Goal: Information Seeking & Learning: Check status

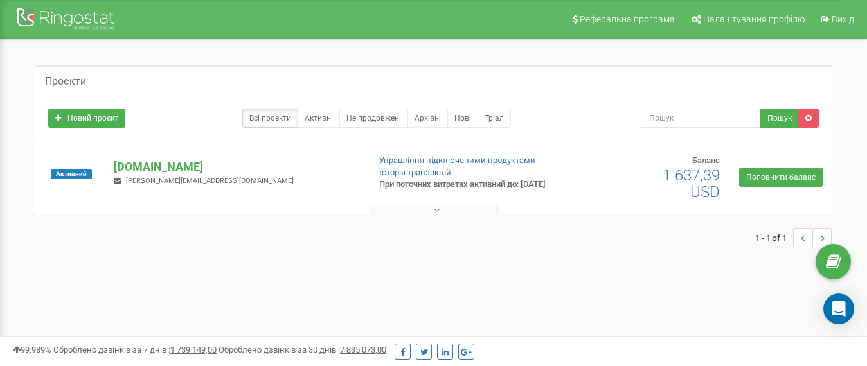
click at [382, 209] on button at bounding box center [434, 210] width 129 height 10
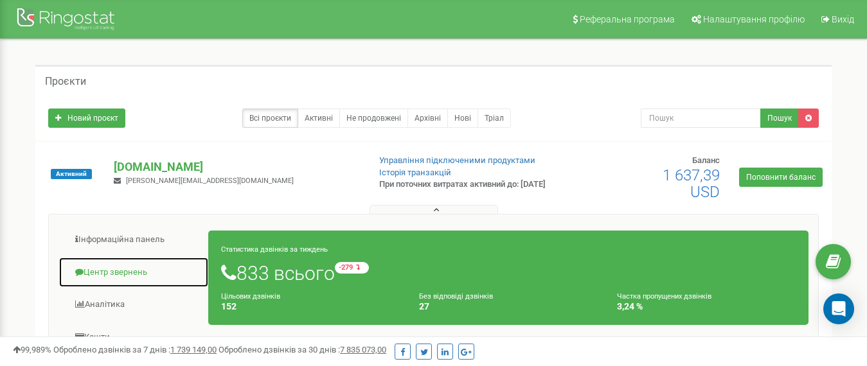
click at [102, 274] on link "Центр звернень" at bounding box center [133, 272] width 150 height 31
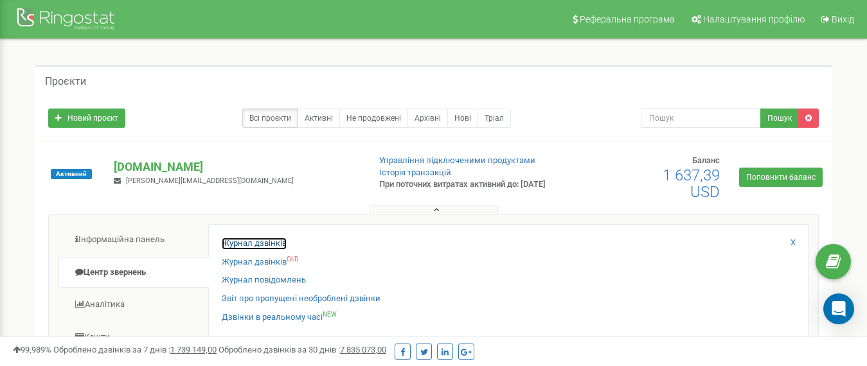
click at [249, 247] on link "Журнал дзвінків" at bounding box center [254, 244] width 65 height 12
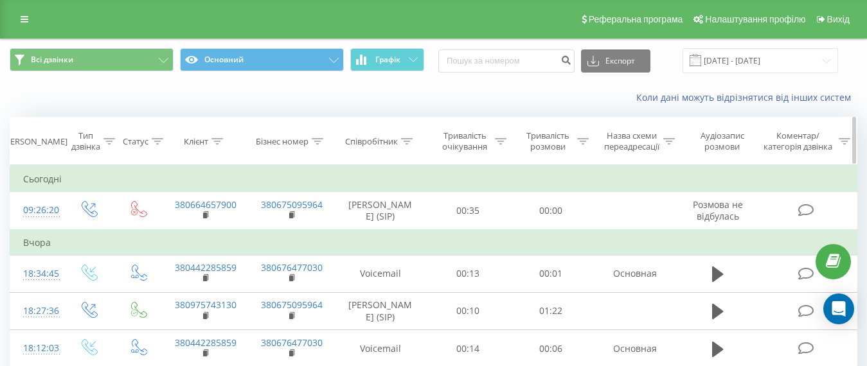
click at [222, 143] on icon at bounding box center [217, 141] width 12 height 6
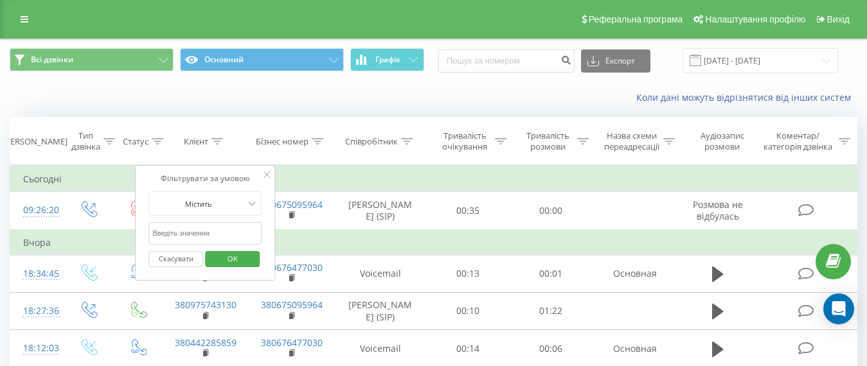
click at [210, 233] on input "text" at bounding box center [204, 233] width 113 height 22
paste input "+380672159180"
click at [229, 262] on span "OK" at bounding box center [233, 259] width 36 height 20
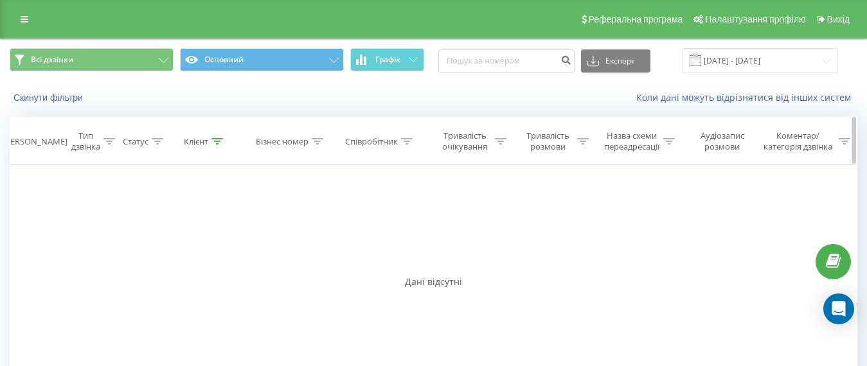
click at [217, 142] on icon at bounding box center [217, 141] width 12 height 6
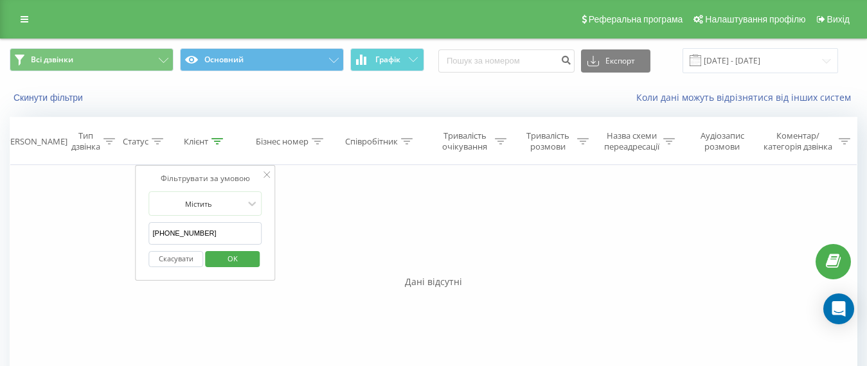
drag, startPoint x: 156, startPoint y: 233, endPoint x: 143, endPoint y: 233, distance: 13.5
click at [143, 234] on div "Фільтрувати за умовою Містить +380672159180 Скасувати OK" at bounding box center [206, 223] width 140 height 116
click at [228, 251] on span "OK" at bounding box center [233, 259] width 36 height 20
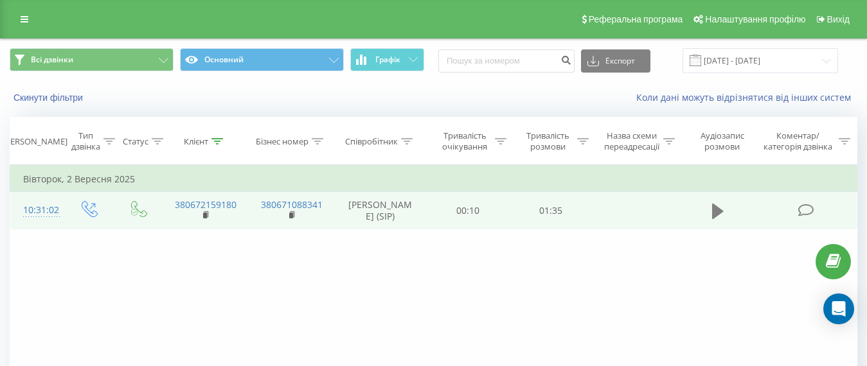
click at [715, 208] on icon at bounding box center [718, 211] width 12 height 15
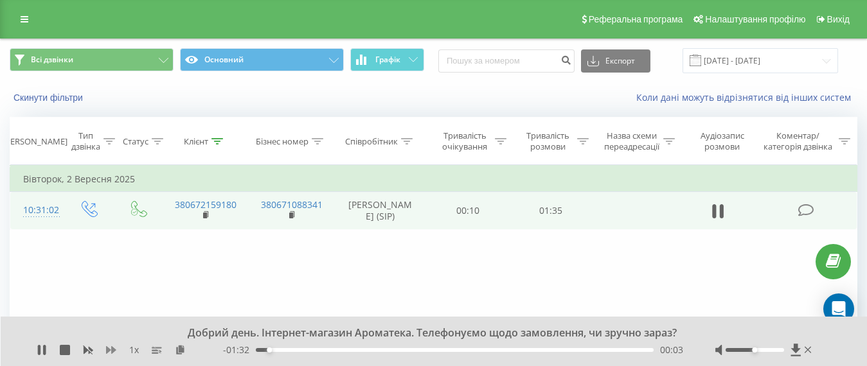
click at [112, 351] on icon at bounding box center [111, 350] width 10 height 8
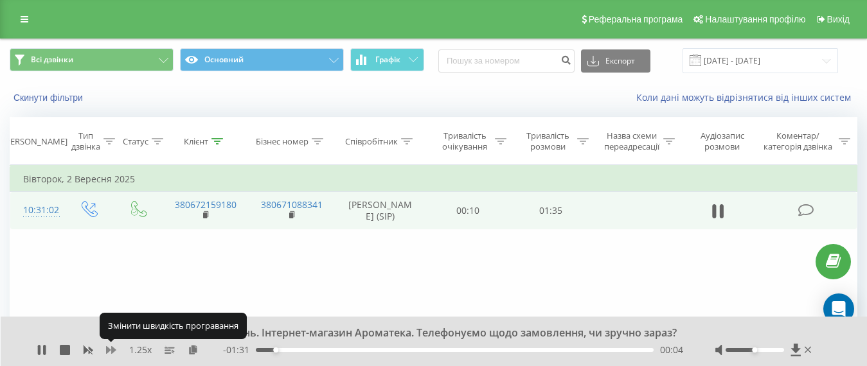
click at [107, 351] on icon at bounding box center [111, 350] width 10 height 8
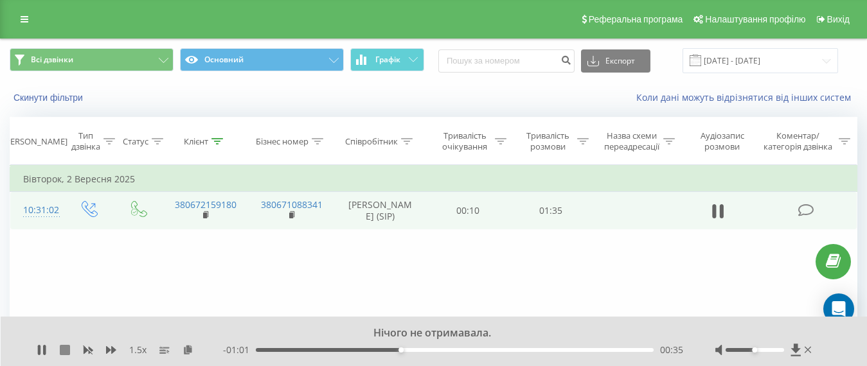
click at [67, 352] on icon at bounding box center [65, 350] width 10 height 10
click at [219, 141] on icon at bounding box center [217, 141] width 12 height 6
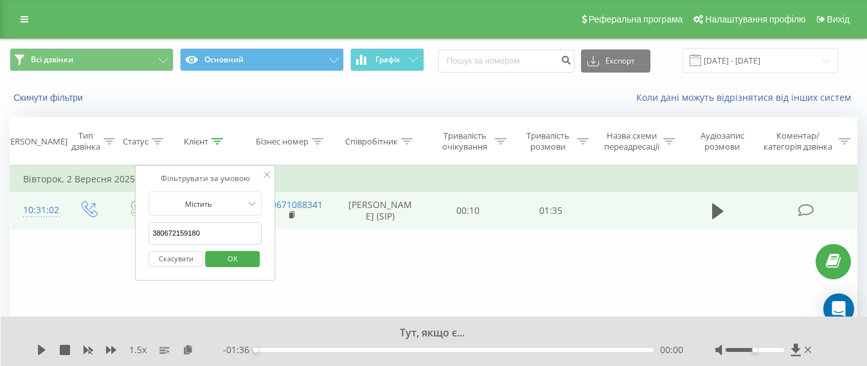
drag, startPoint x: 170, startPoint y: 233, endPoint x: 94, endPoint y: 231, distance: 75.2
click at [108, 231] on div "Фільтрувати за умовою Дорівнює Введіть значення Скасувати OK Фільтрувати за умо…" at bounding box center [434, 309] width 848 height 289
click at [215, 233] on input "380672159180" at bounding box center [204, 233] width 113 height 22
drag, startPoint x: 205, startPoint y: 237, endPoint x: 63, endPoint y: 233, distance: 142.1
click at [64, 233] on div "Фільтрувати за умовою Дорівнює Введіть значення Скасувати OK Фільтрувати за умо…" at bounding box center [434, 309] width 848 height 289
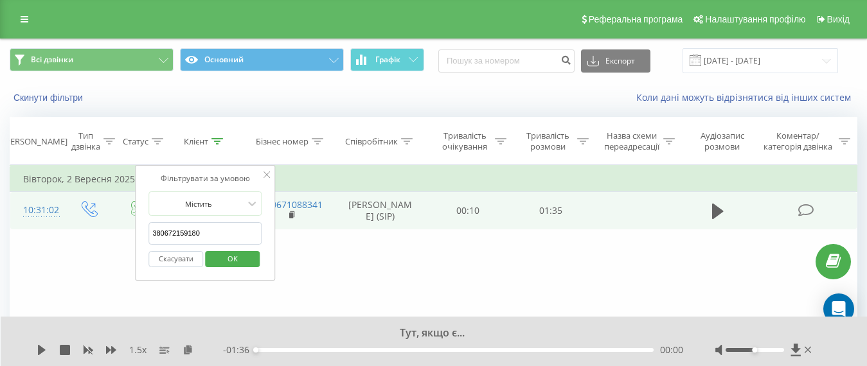
paste input "503437202"
type input "380503437202"
click at [219, 254] on span "OK" at bounding box center [233, 259] width 36 height 20
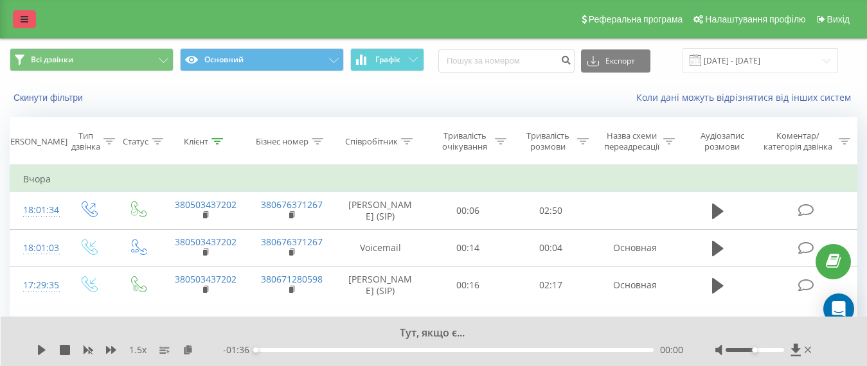
click at [27, 23] on icon at bounding box center [25, 19] width 8 height 9
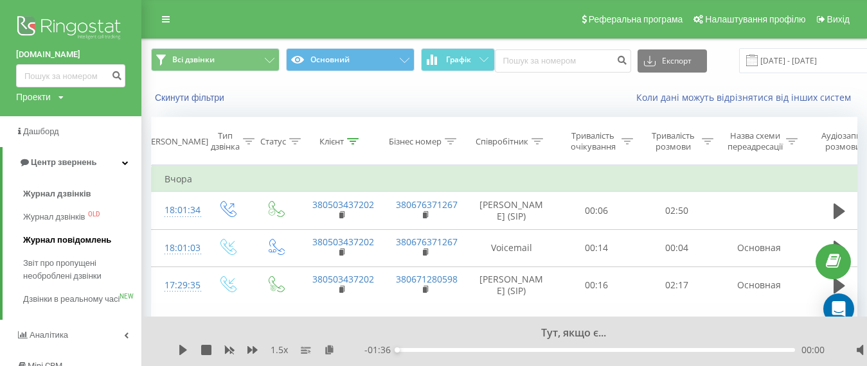
scroll to position [64, 0]
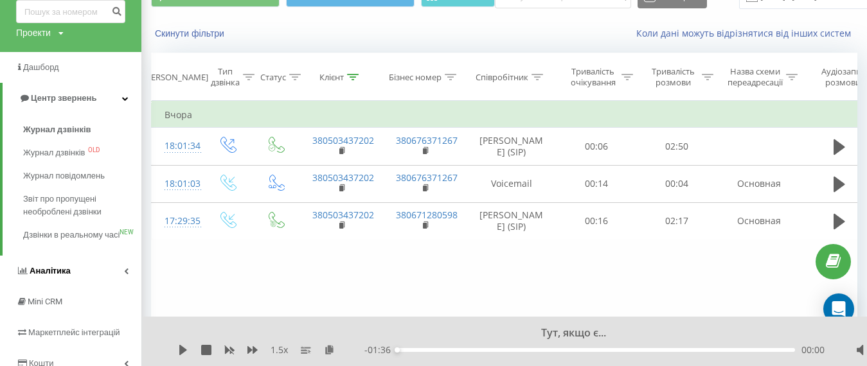
click at [64, 276] on span "Аналiтика" at bounding box center [50, 271] width 41 height 10
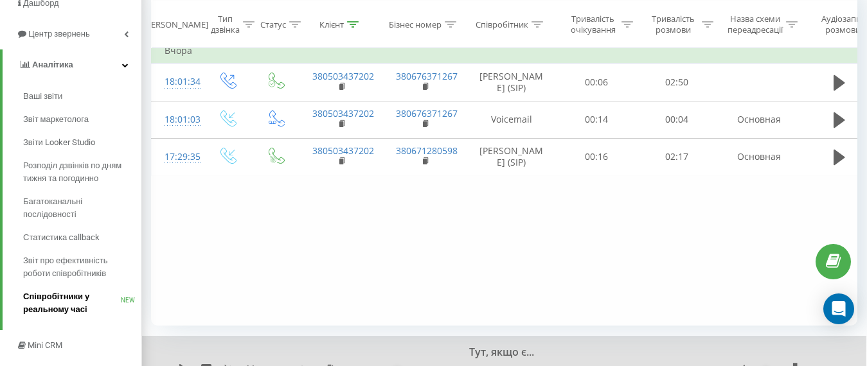
scroll to position [193, 0]
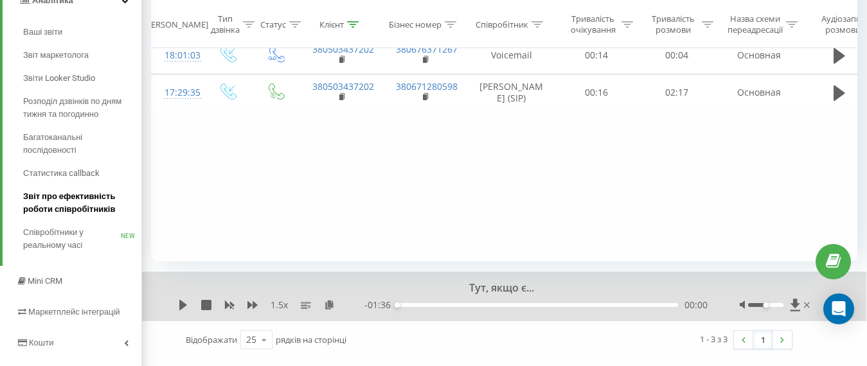
click at [85, 208] on span "Звіт про ефективність роботи співробітників" at bounding box center [79, 203] width 112 height 26
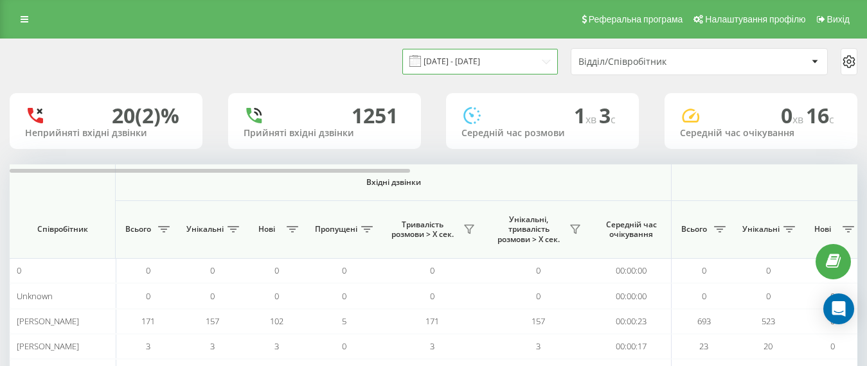
click at [534, 62] on input "19.08.2025 - 19.09.2025" at bounding box center [480, 61] width 156 height 25
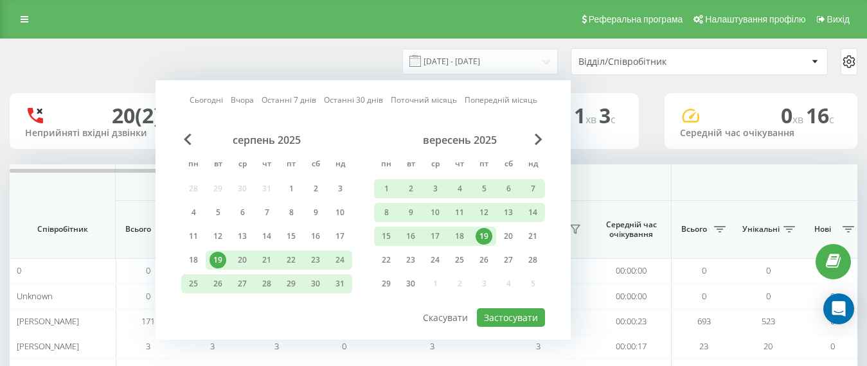
click at [484, 240] on div "19" at bounding box center [484, 236] width 17 height 17
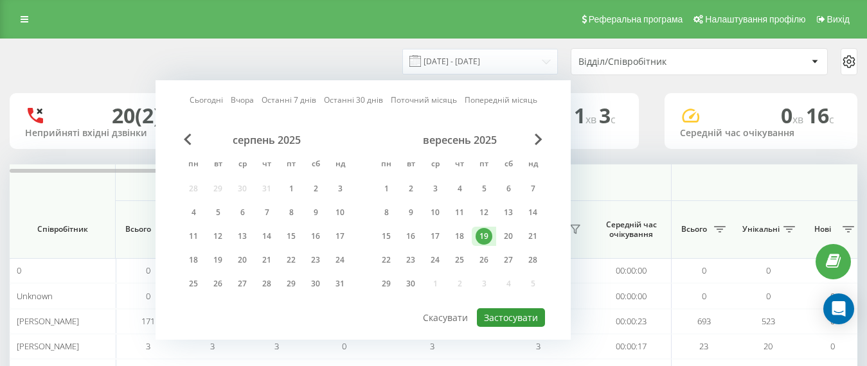
click at [519, 323] on button "Застосувати" at bounding box center [511, 318] width 68 height 19
type input "[DATE] - [DATE]"
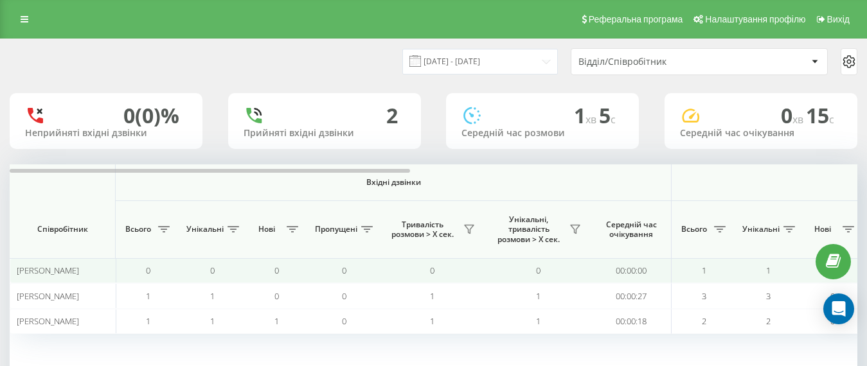
scroll to position [64, 0]
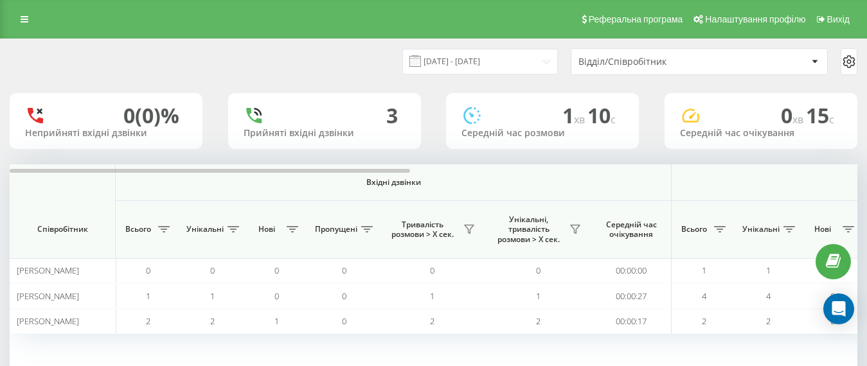
scroll to position [64, 0]
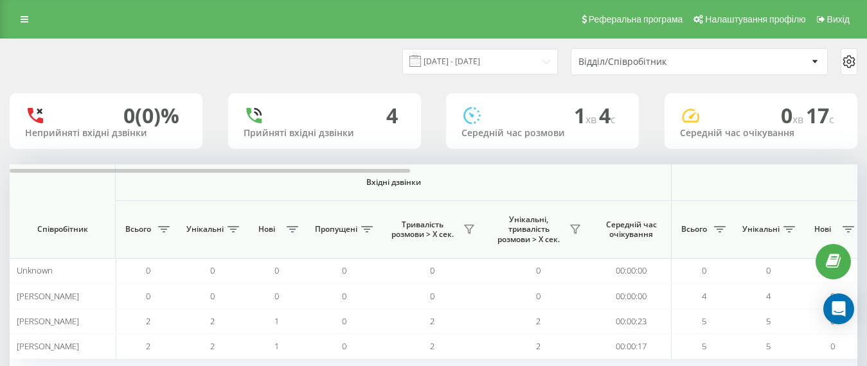
scroll to position [86, 0]
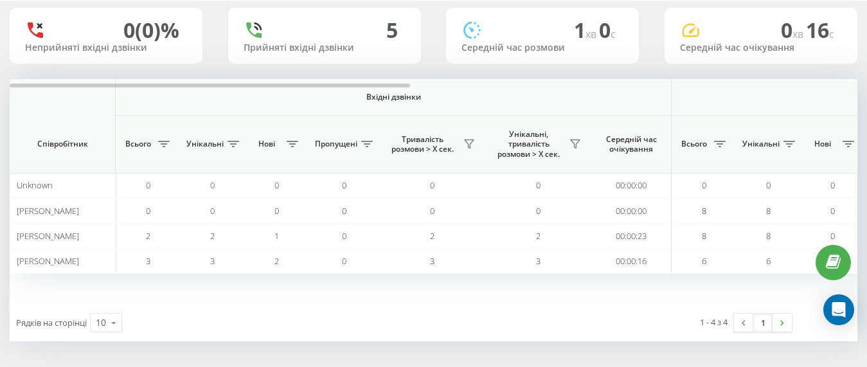
scroll to position [85, 0]
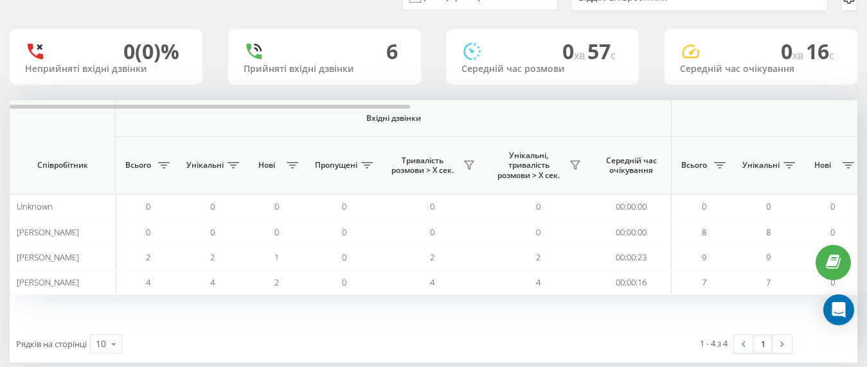
scroll to position [85, 0]
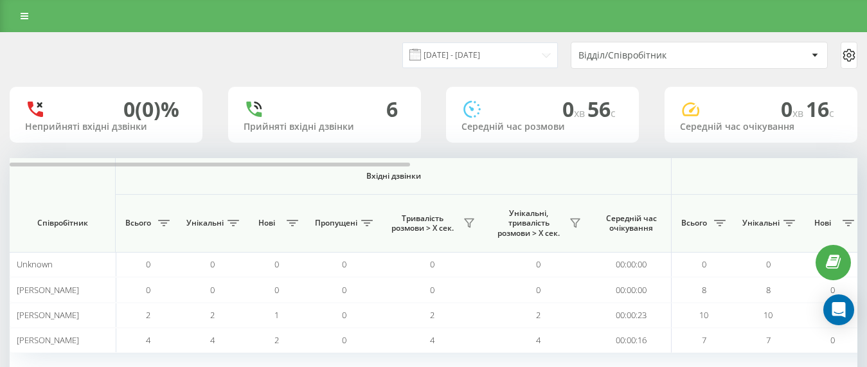
scroll to position [79, 0]
